Goal: Information Seeking & Learning: Learn about a topic

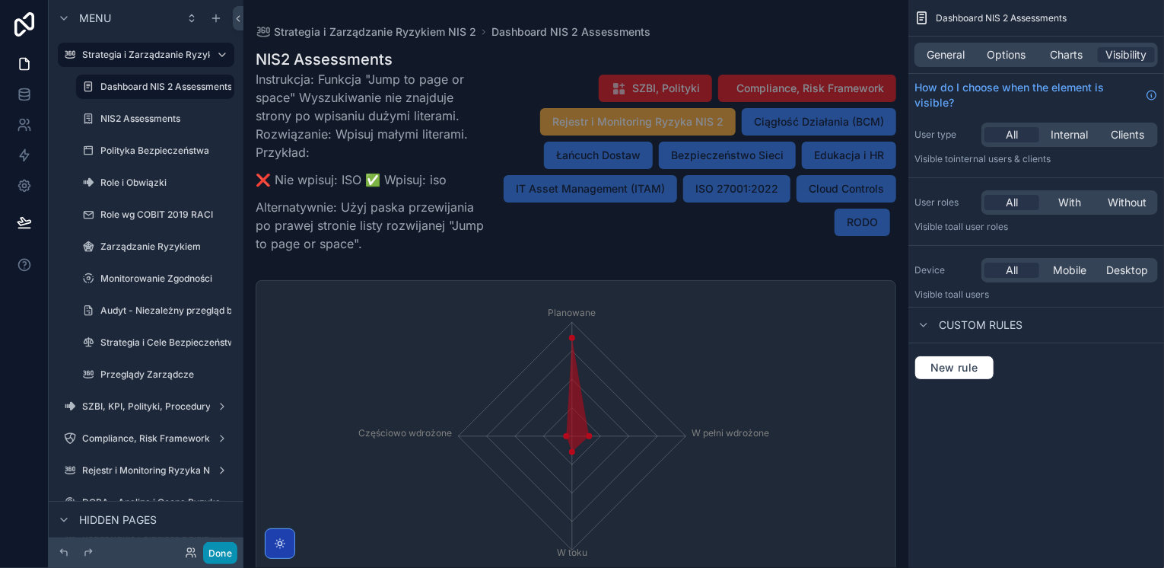
click at [221, 550] on button "Done" at bounding box center [220, 553] width 34 height 22
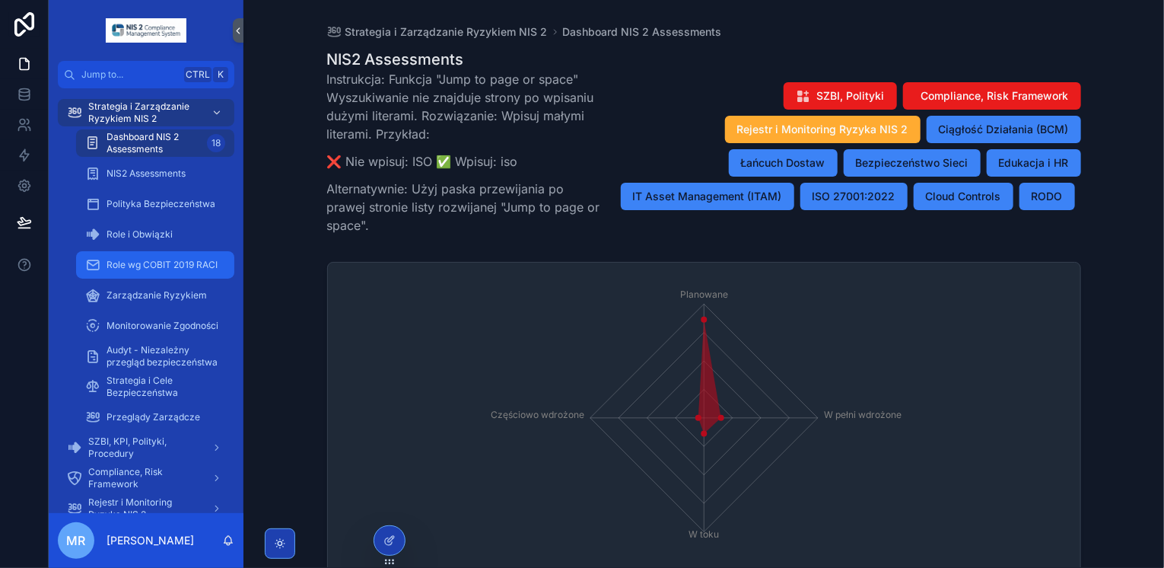
scroll to position [332, 0]
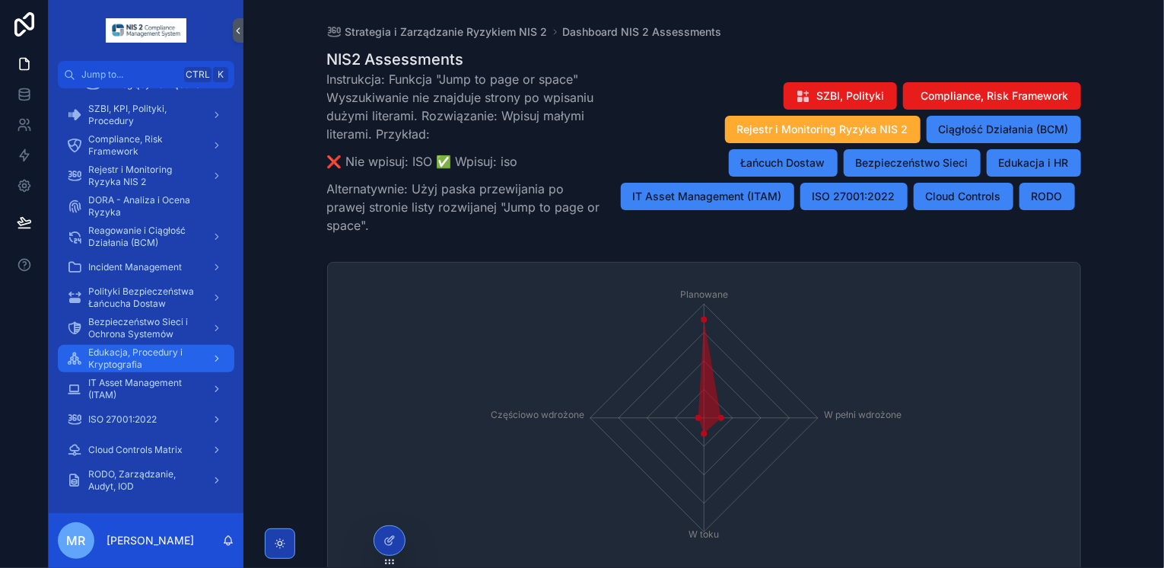
click at [109, 354] on span "Edukacja, Procedury i Kryptografia" at bounding box center [143, 358] width 111 height 24
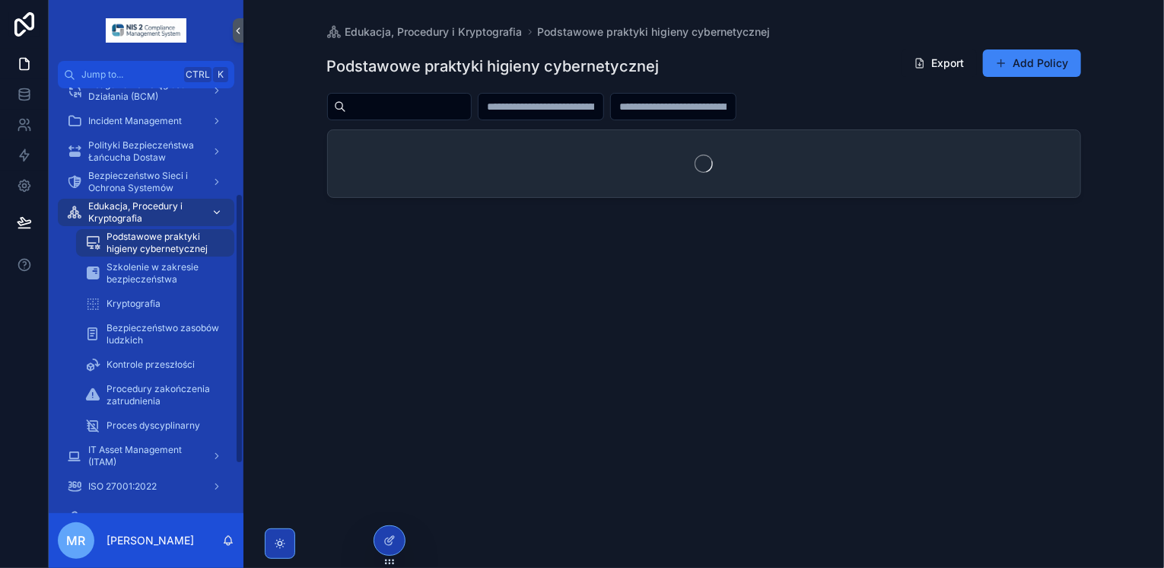
scroll to position [165, 0]
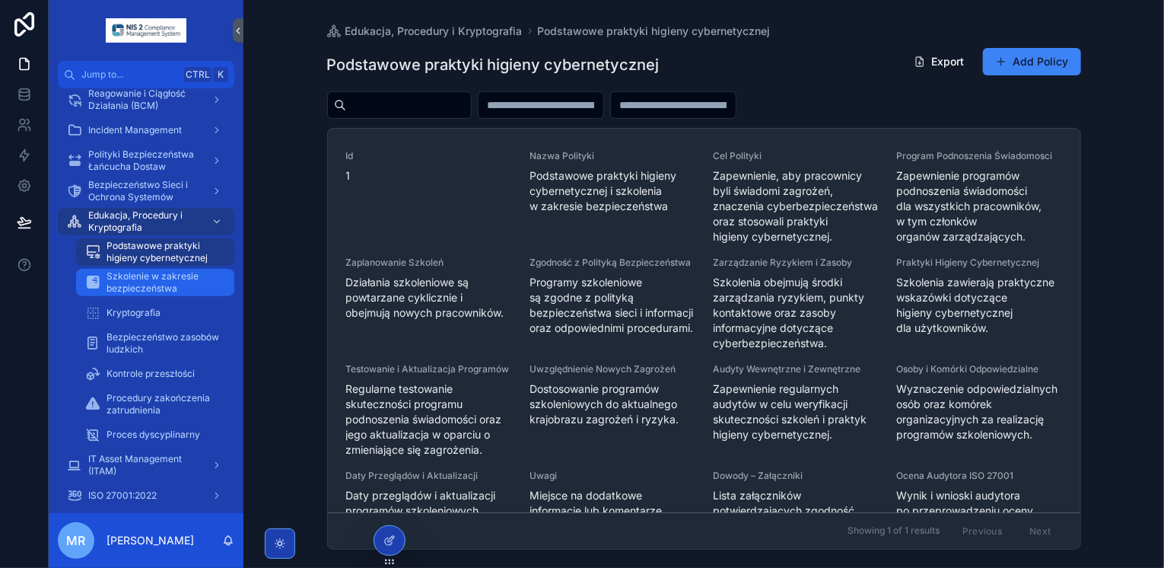
click at [125, 286] on span "Szkolenie w zakresie bezpieczeństwa" at bounding box center [163, 282] width 113 height 24
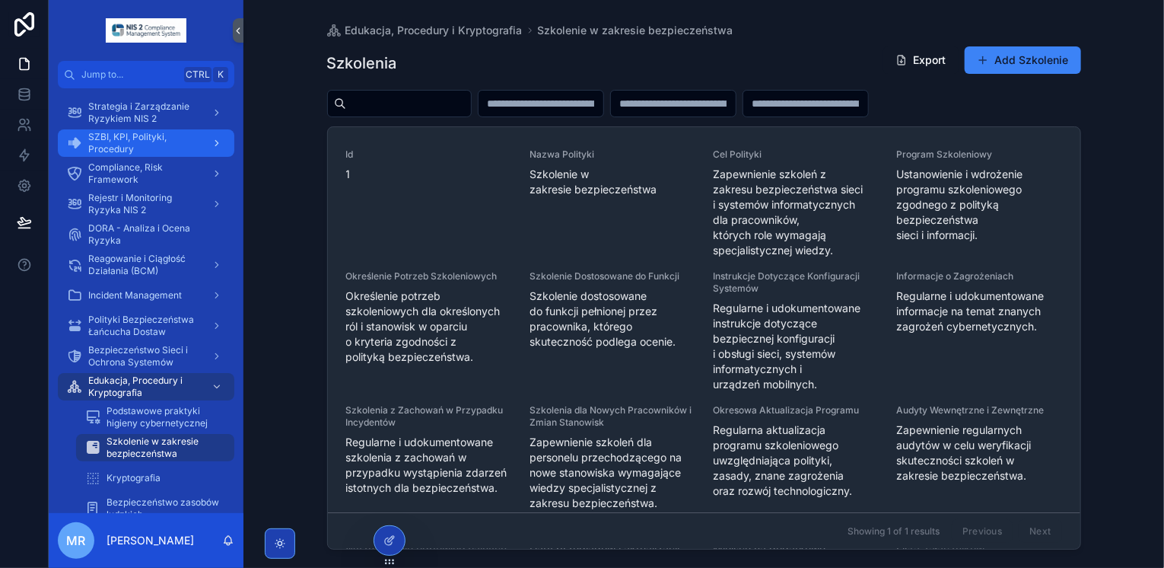
click at [122, 131] on span "SZBI, KPI, Polityki, Procedury" at bounding box center [143, 143] width 111 height 24
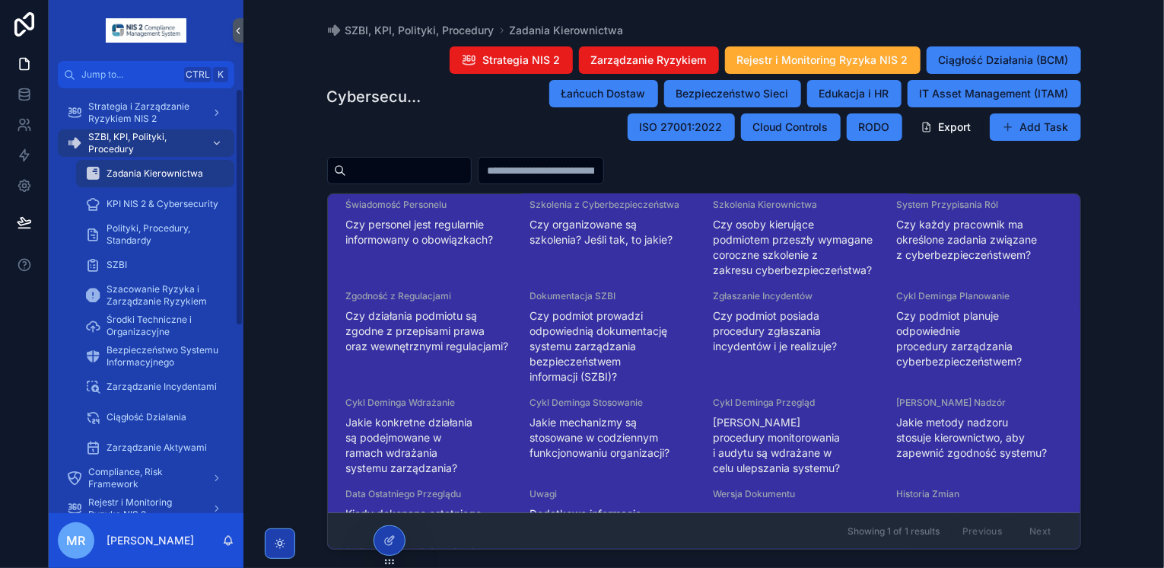
scroll to position [375, 0]
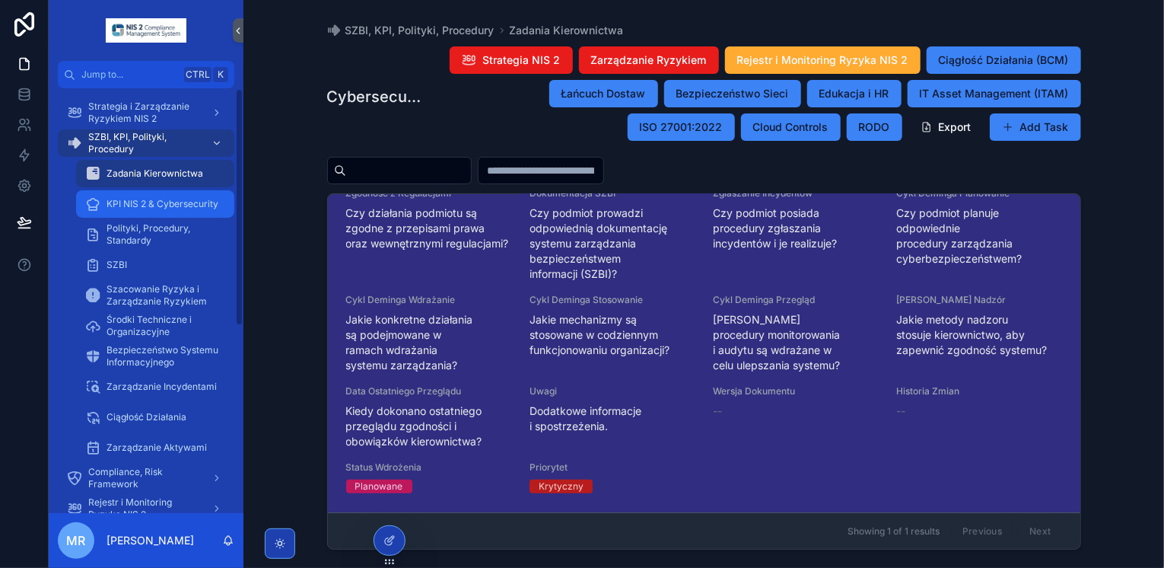
click at [142, 194] on div "KPI NIS 2 & Cybersecurity" at bounding box center [155, 204] width 140 height 24
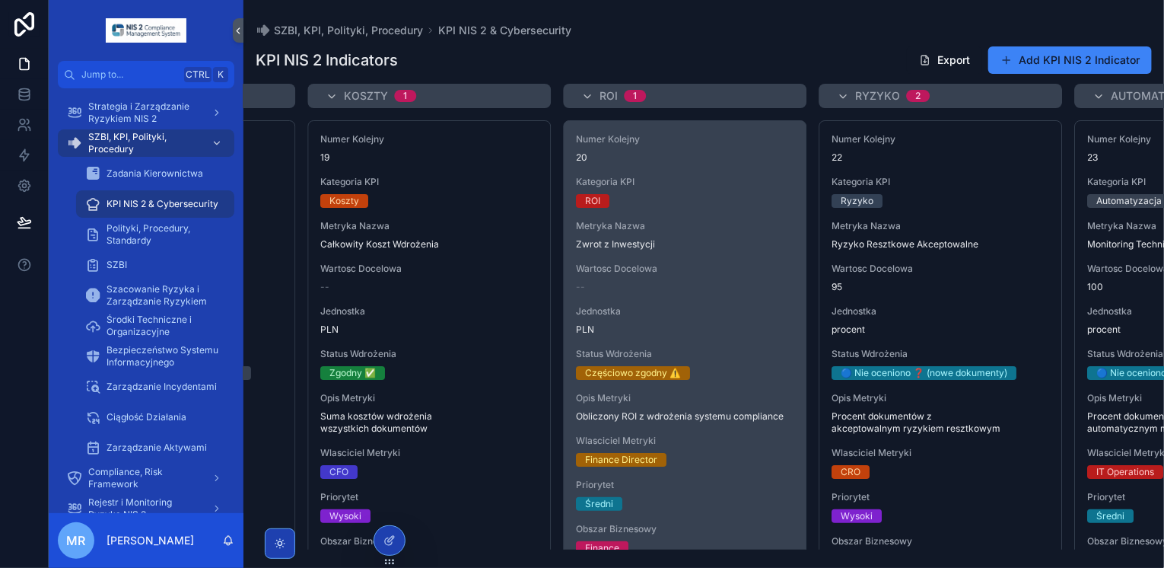
scroll to position [0, 1999]
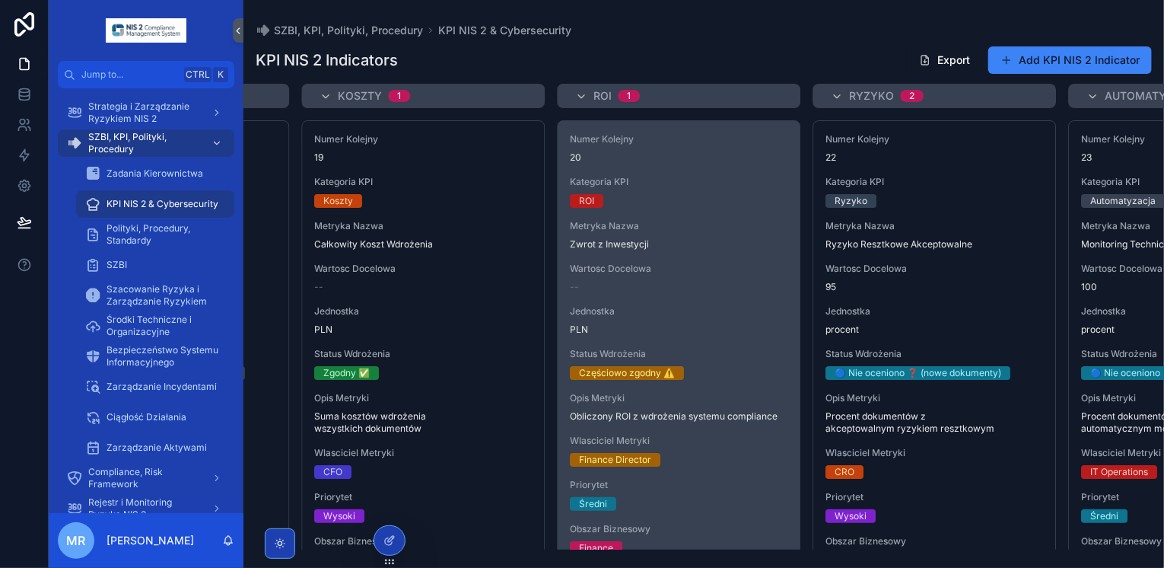
click at [661, 149] on div "Numer Kolejny 20" at bounding box center [679, 148] width 218 height 30
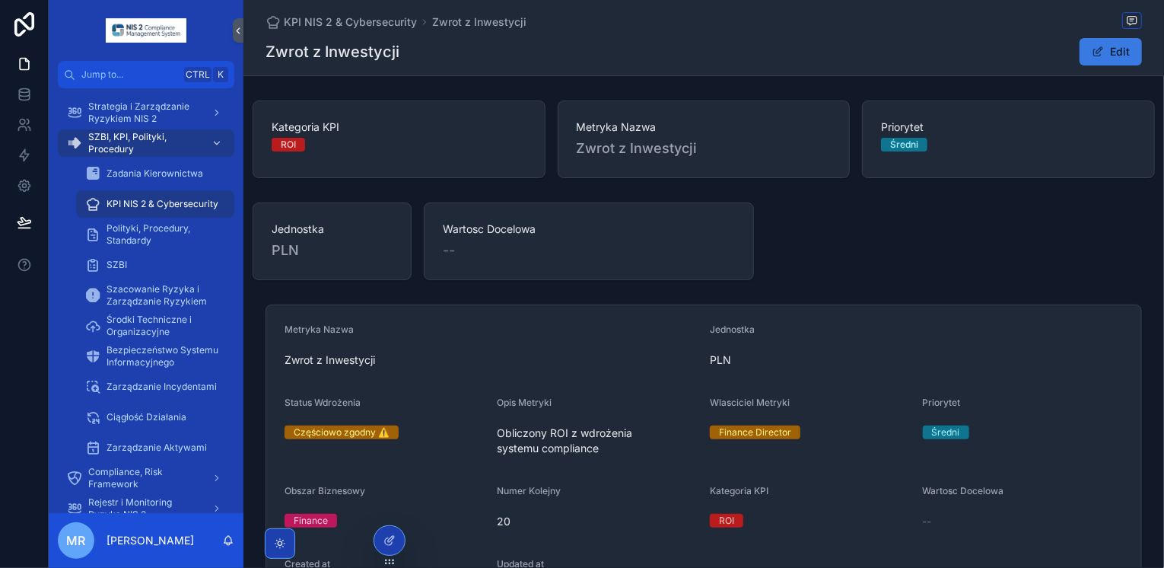
click at [1099, 56] on span "scrollable content" at bounding box center [1098, 52] width 12 height 12
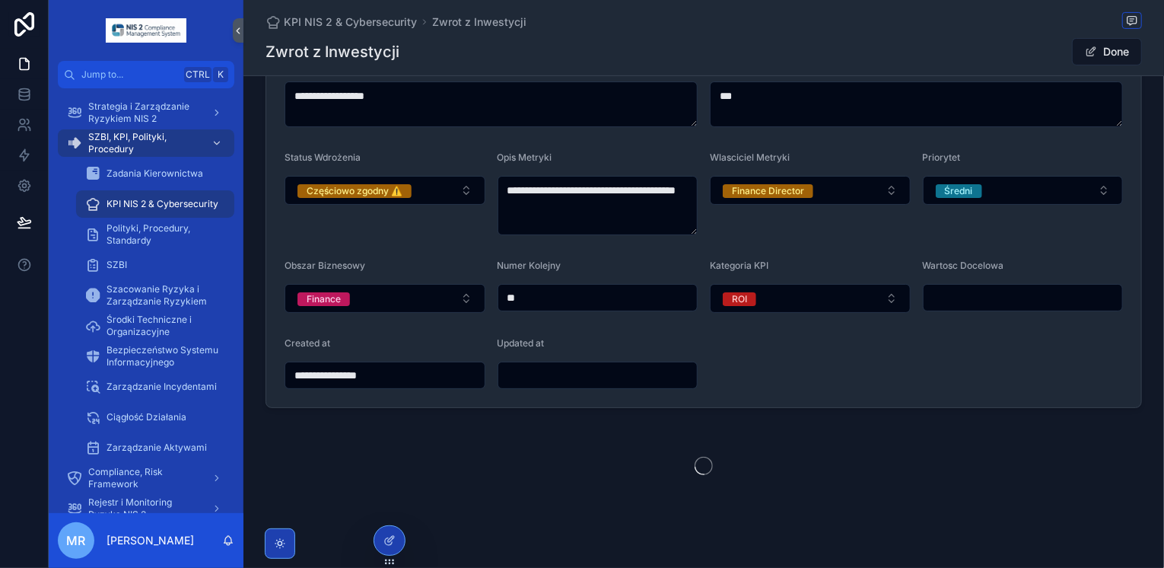
scroll to position [300, 0]
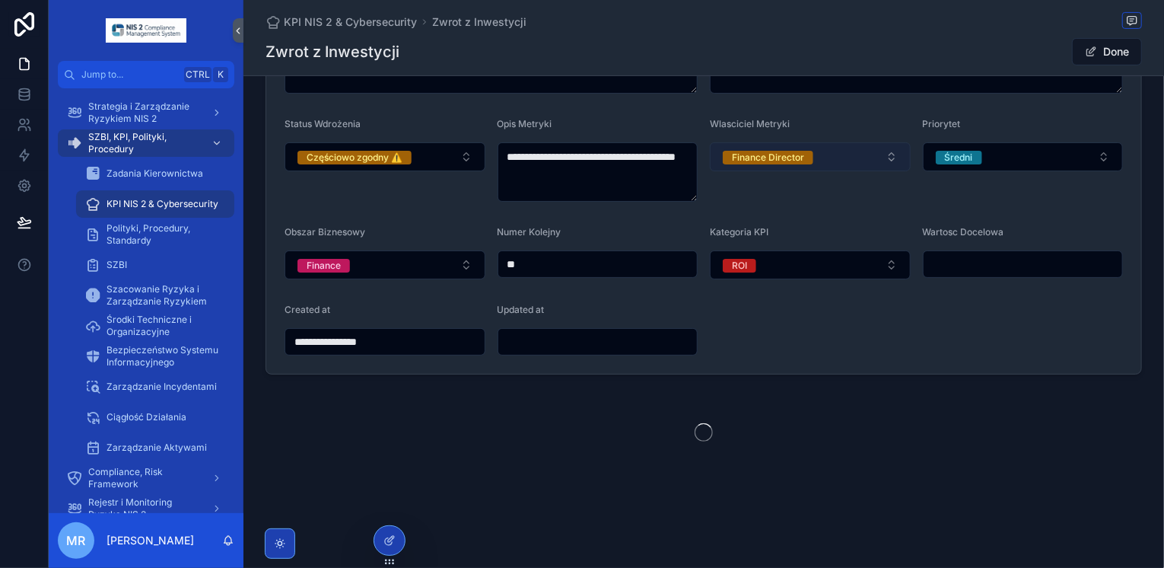
click at [826, 159] on button "Finance Director" at bounding box center [810, 156] width 201 height 29
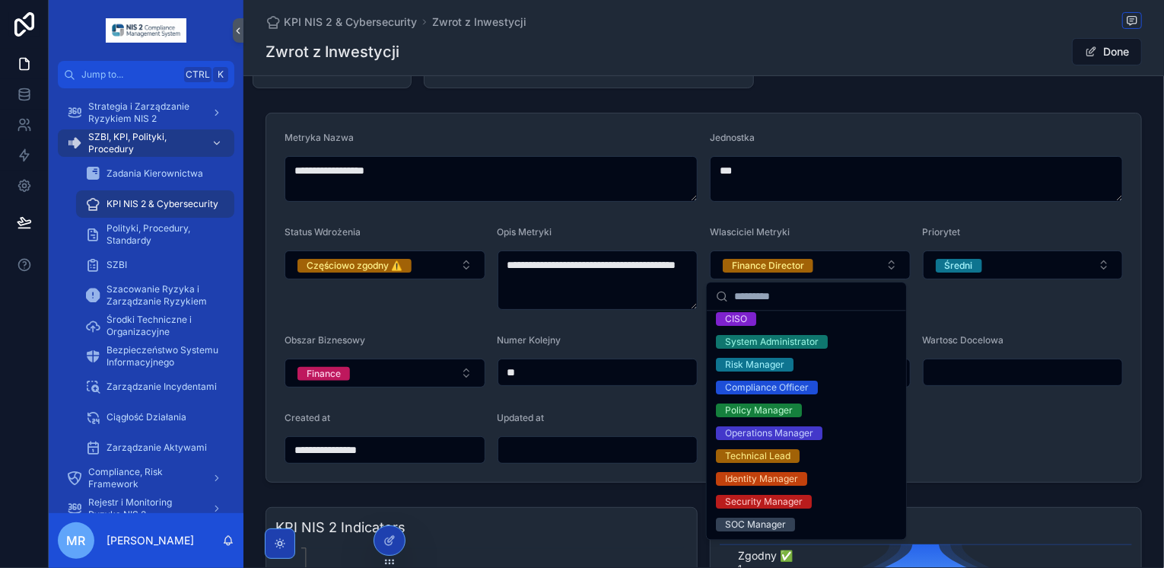
scroll to position [0, 0]
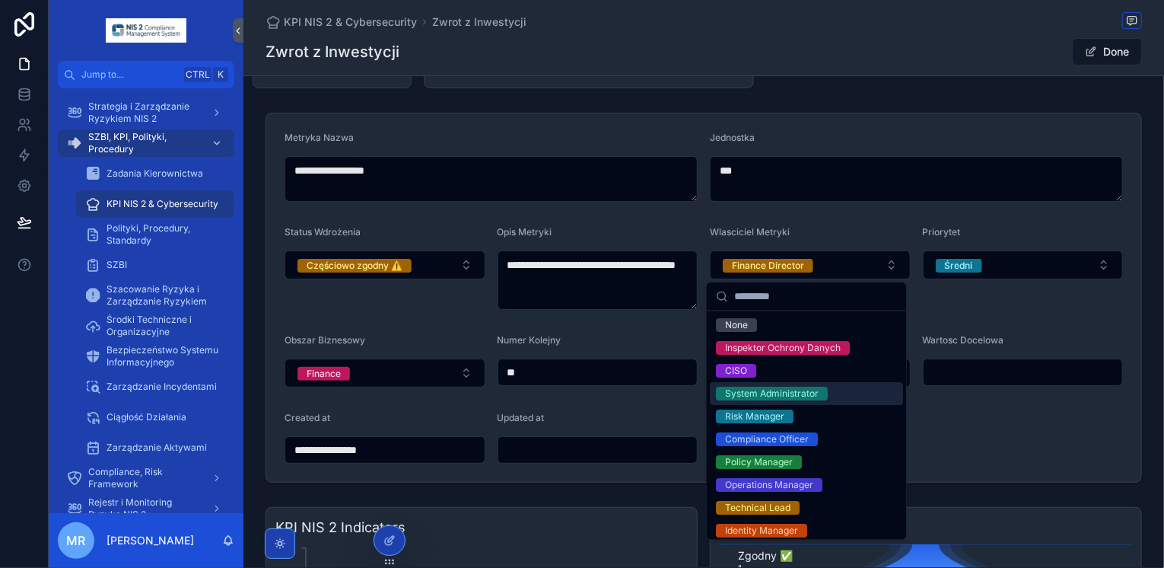
click at [743, 395] on div "System Administrator" at bounding box center [772, 394] width 94 height 14
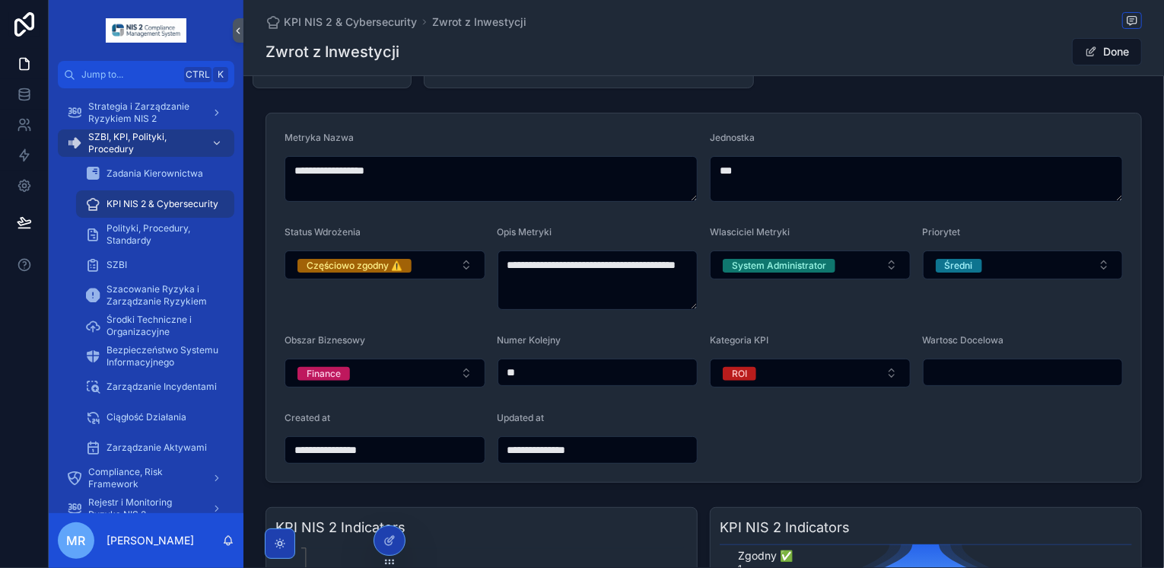
type input "**********"
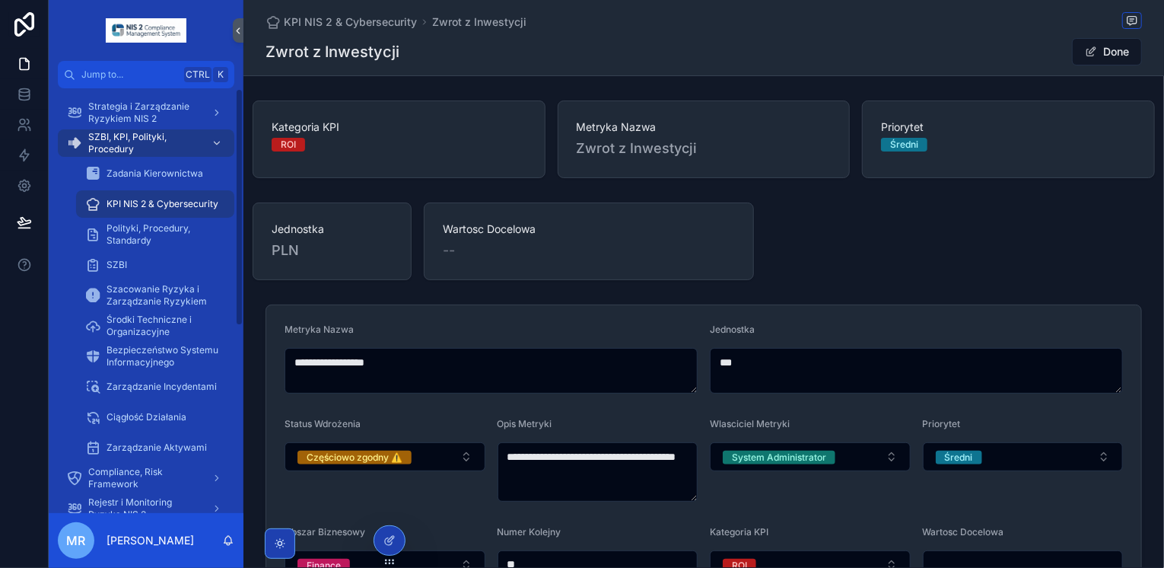
click at [103, 199] on div "KPI NIS 2 & Cybersecurity" at bounding box center [155, 204] width 140 height 24
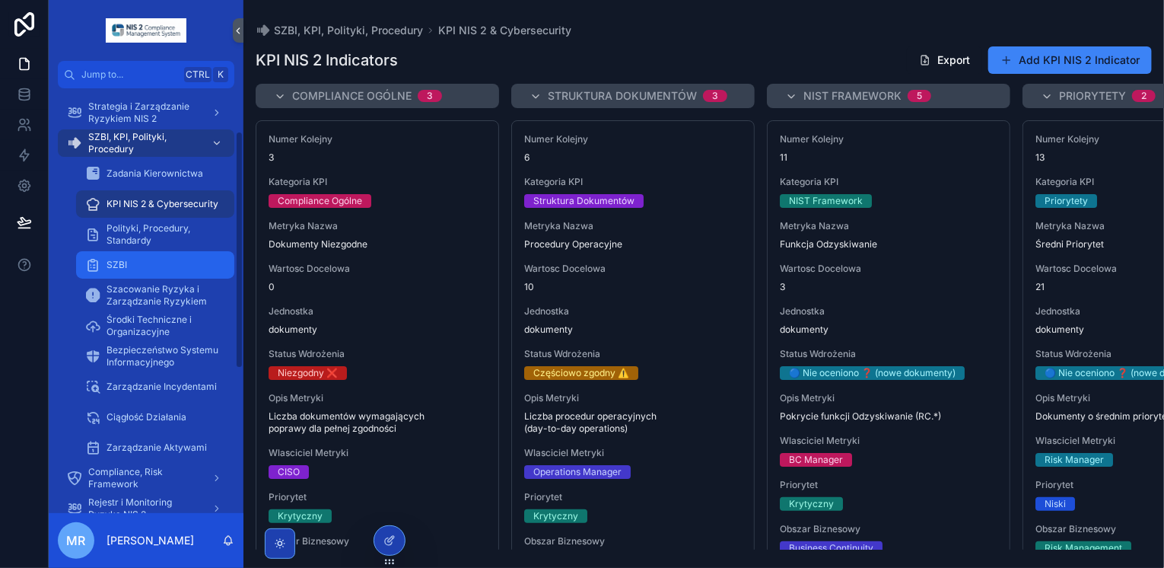
scroll to position [76, 0]
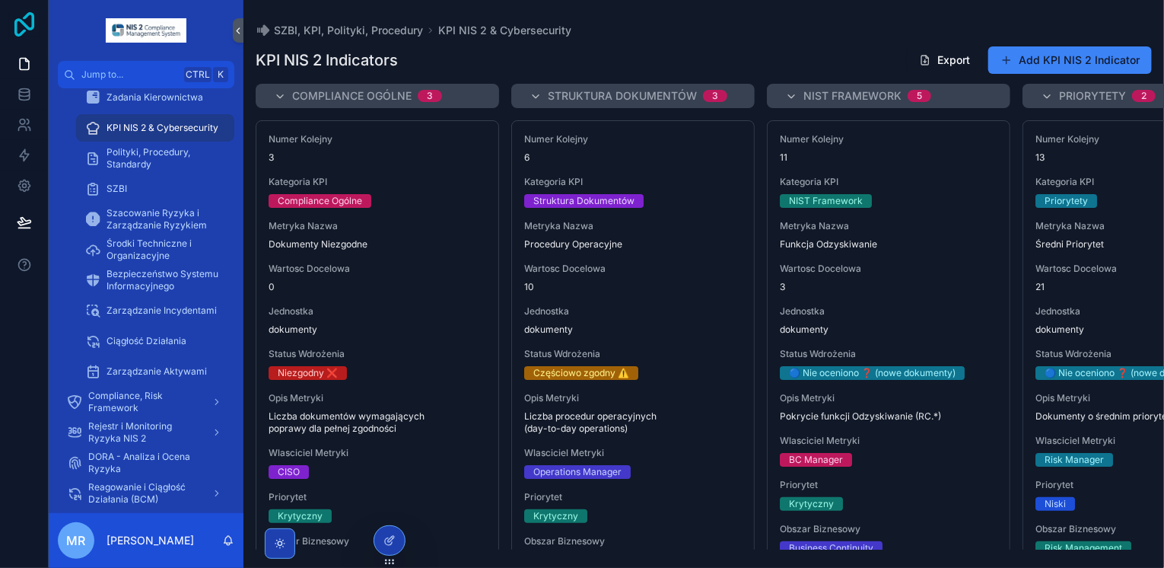
click at [18, 28] on icon at bounding box center [24, 24] width 30 height 24
